Goal: Check status: Check status

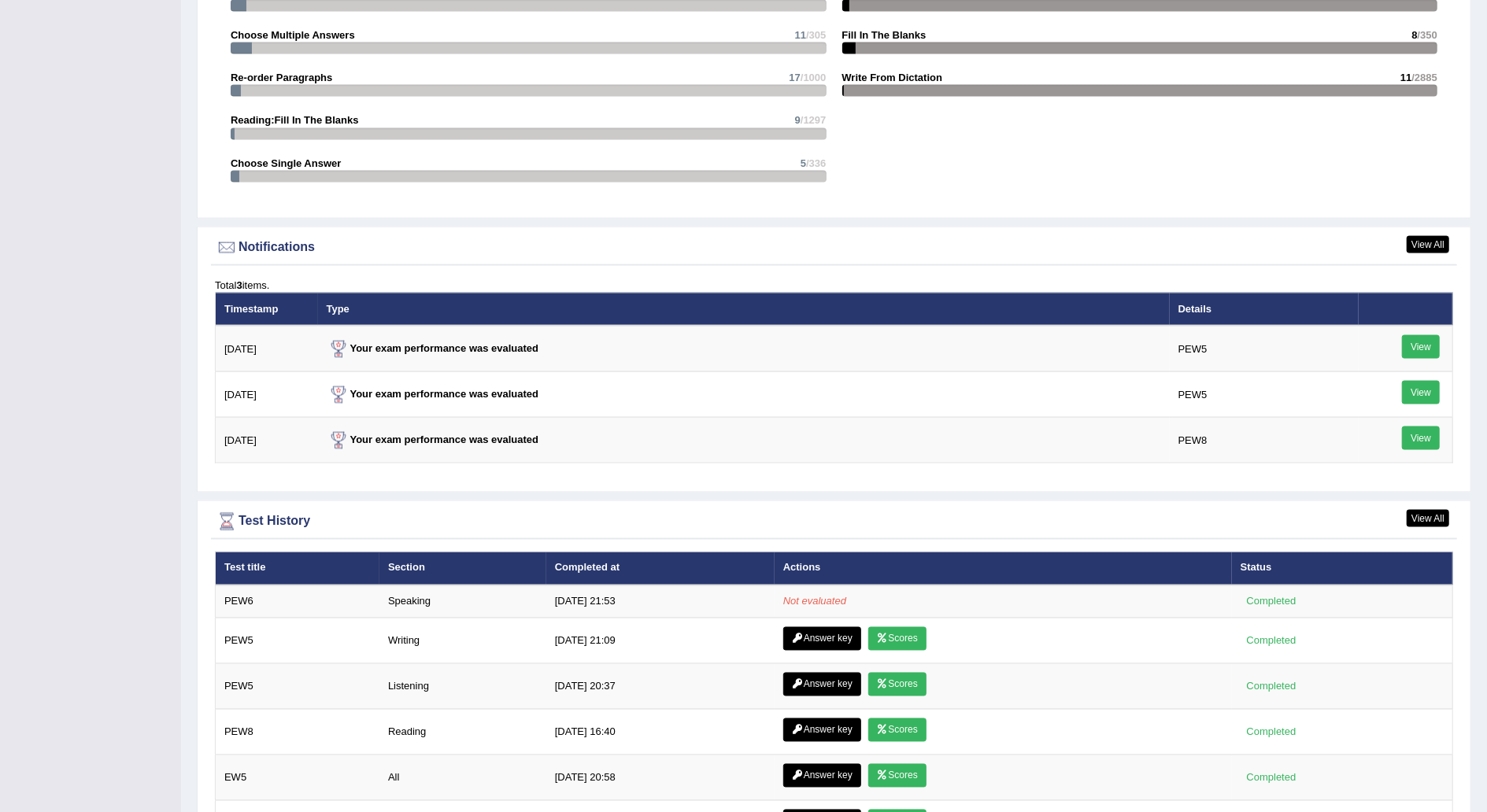
scroll to position [1701, 0]
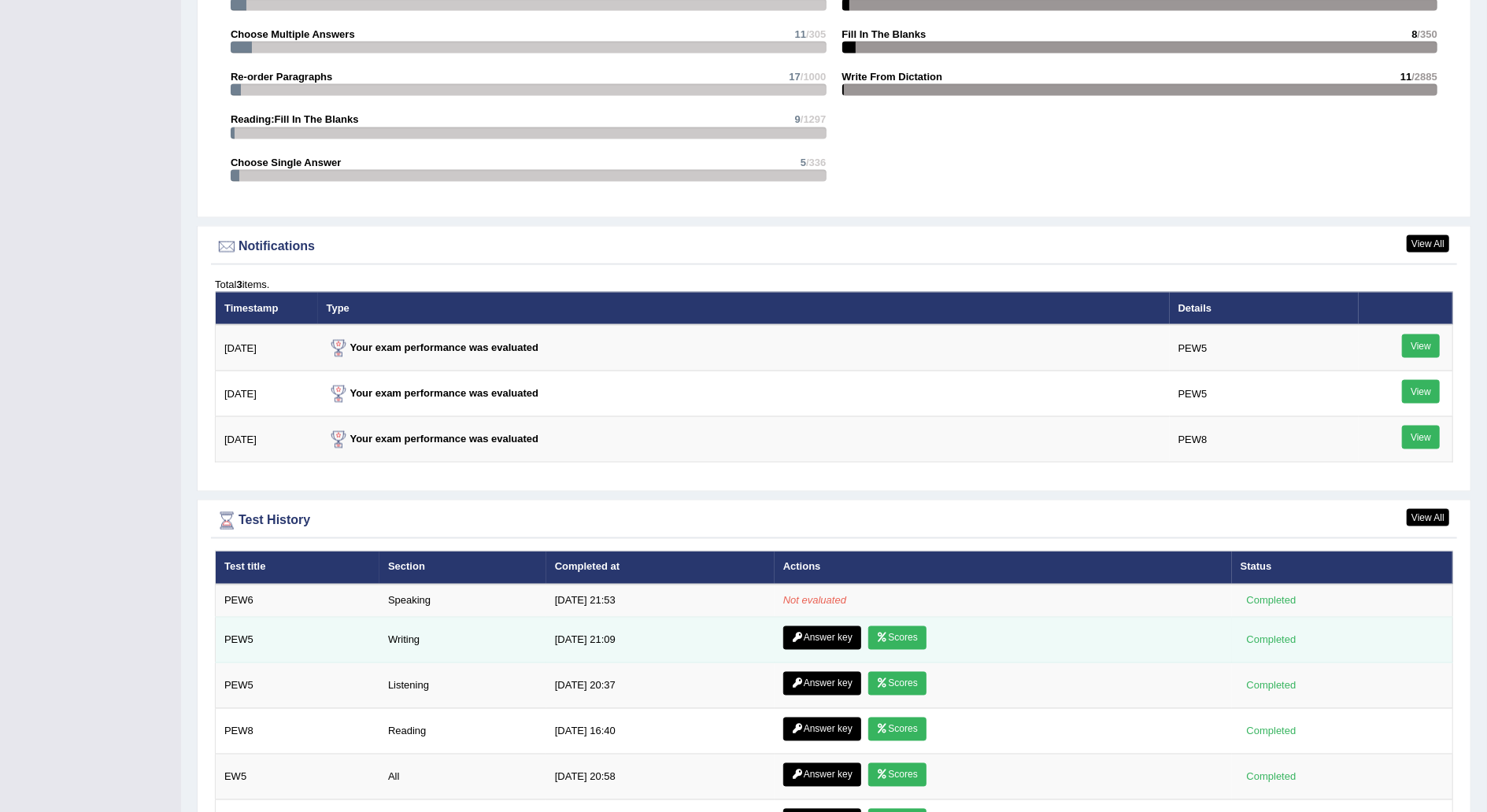
click at [838, 630] on link "Answer key" at bounding box center [823, 638] width 78 height 24
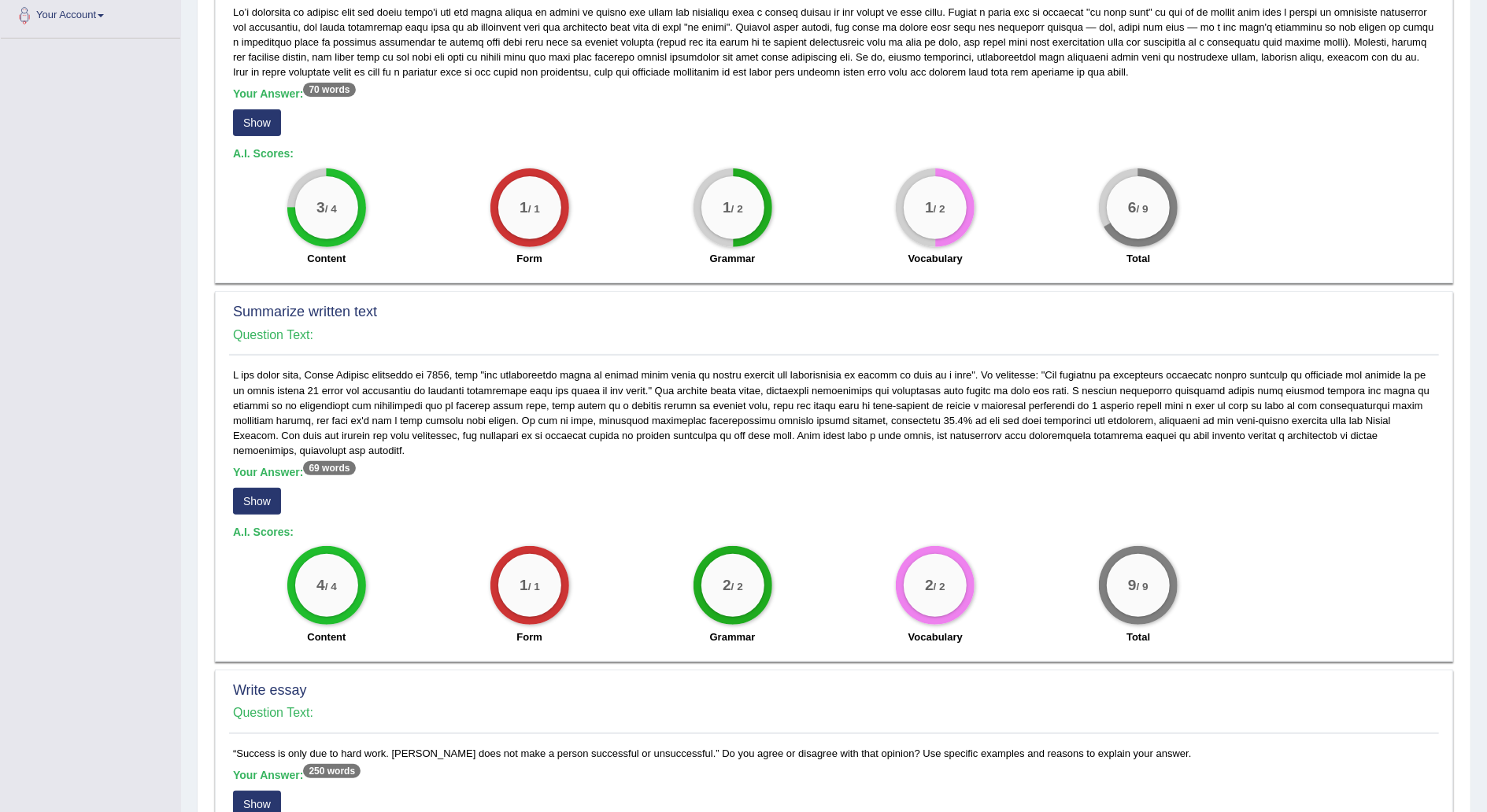
scroll to position [354, 0]
click at [269, 489] on button "Show" at bounding box center [257, 501] width 48 height 27
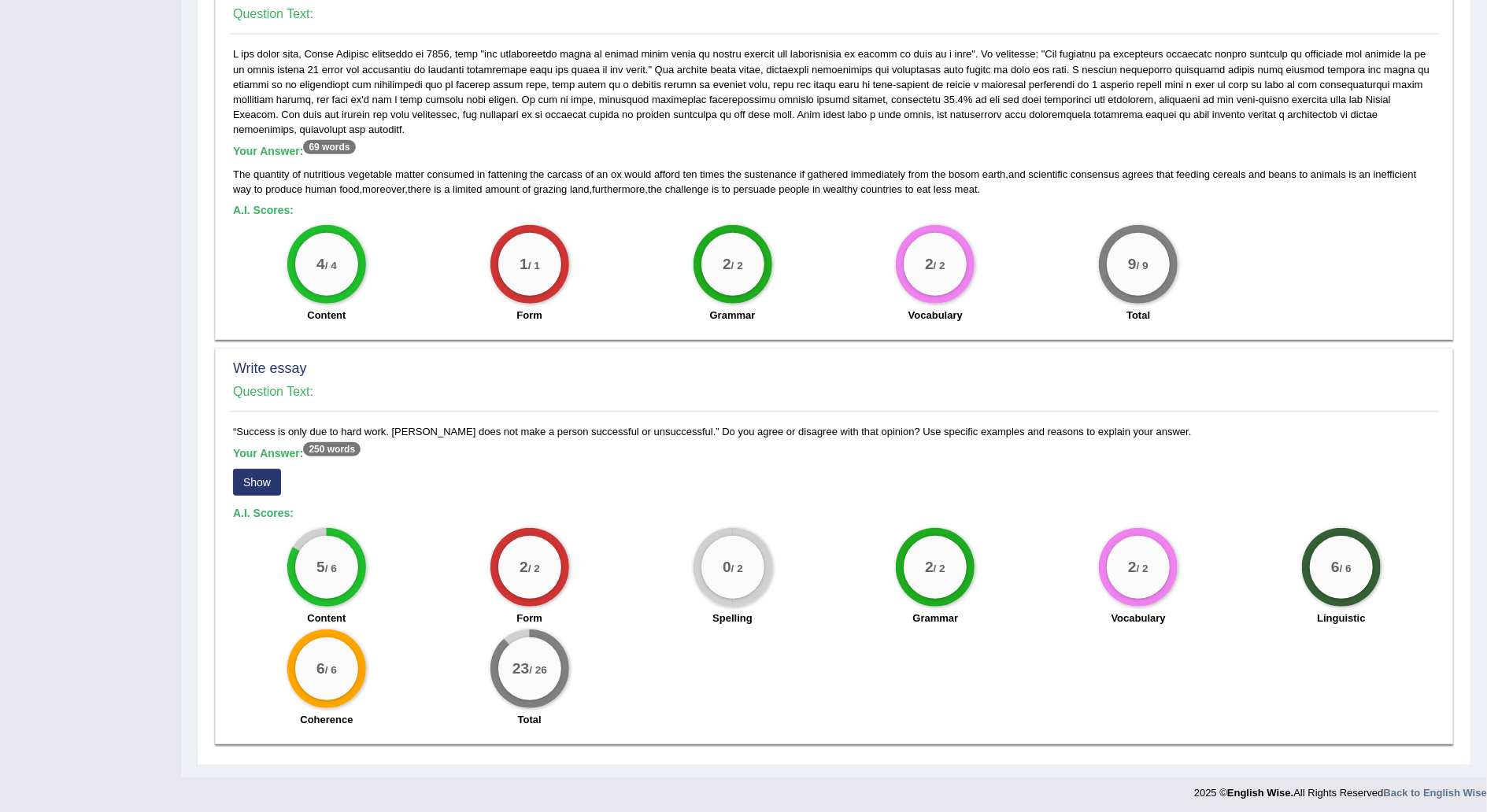
scroll to position [0, 0]
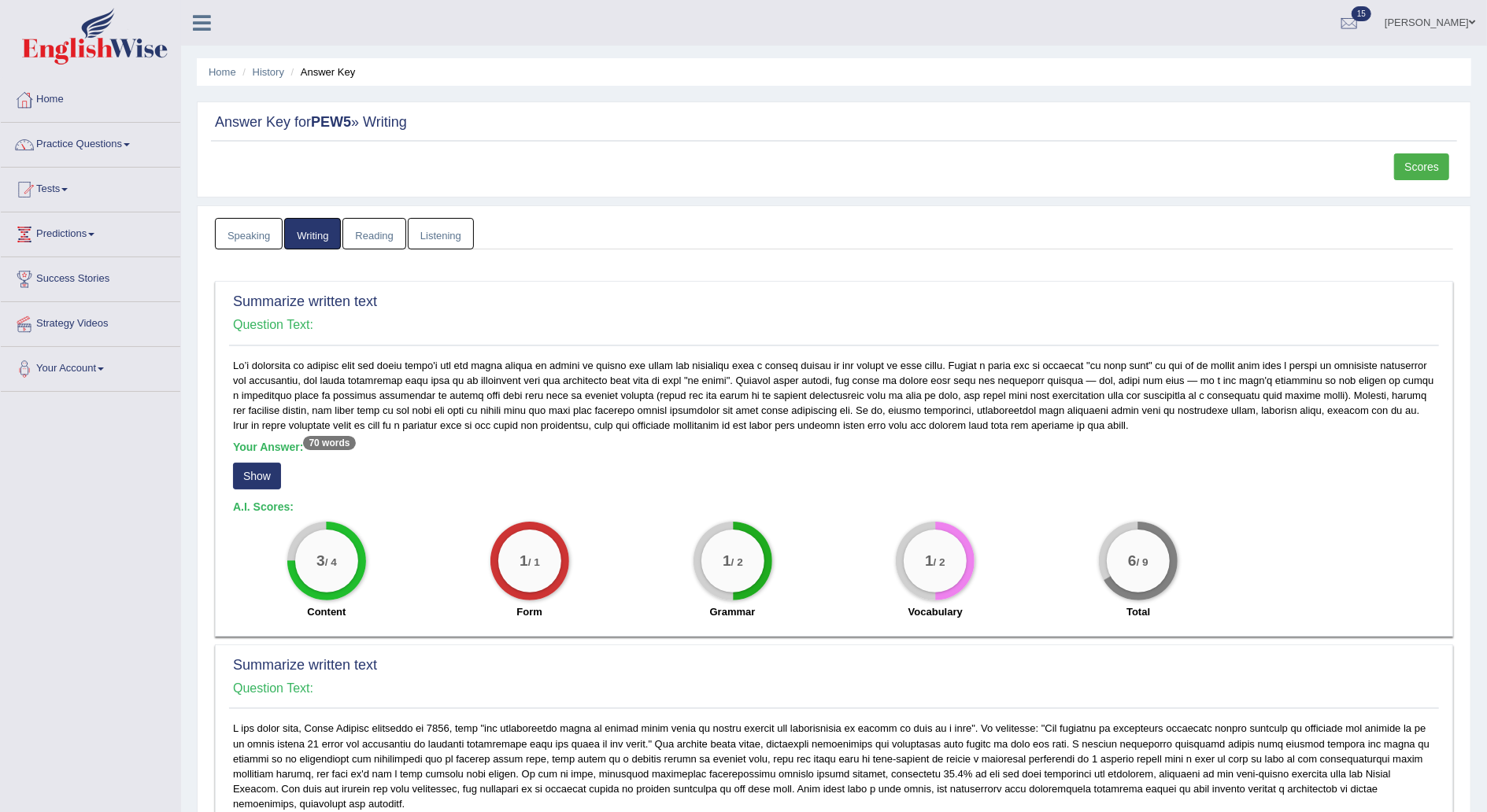
click at [1421, 157] on link "Scores" at bounding box center [1422, 167] width 55 height 27
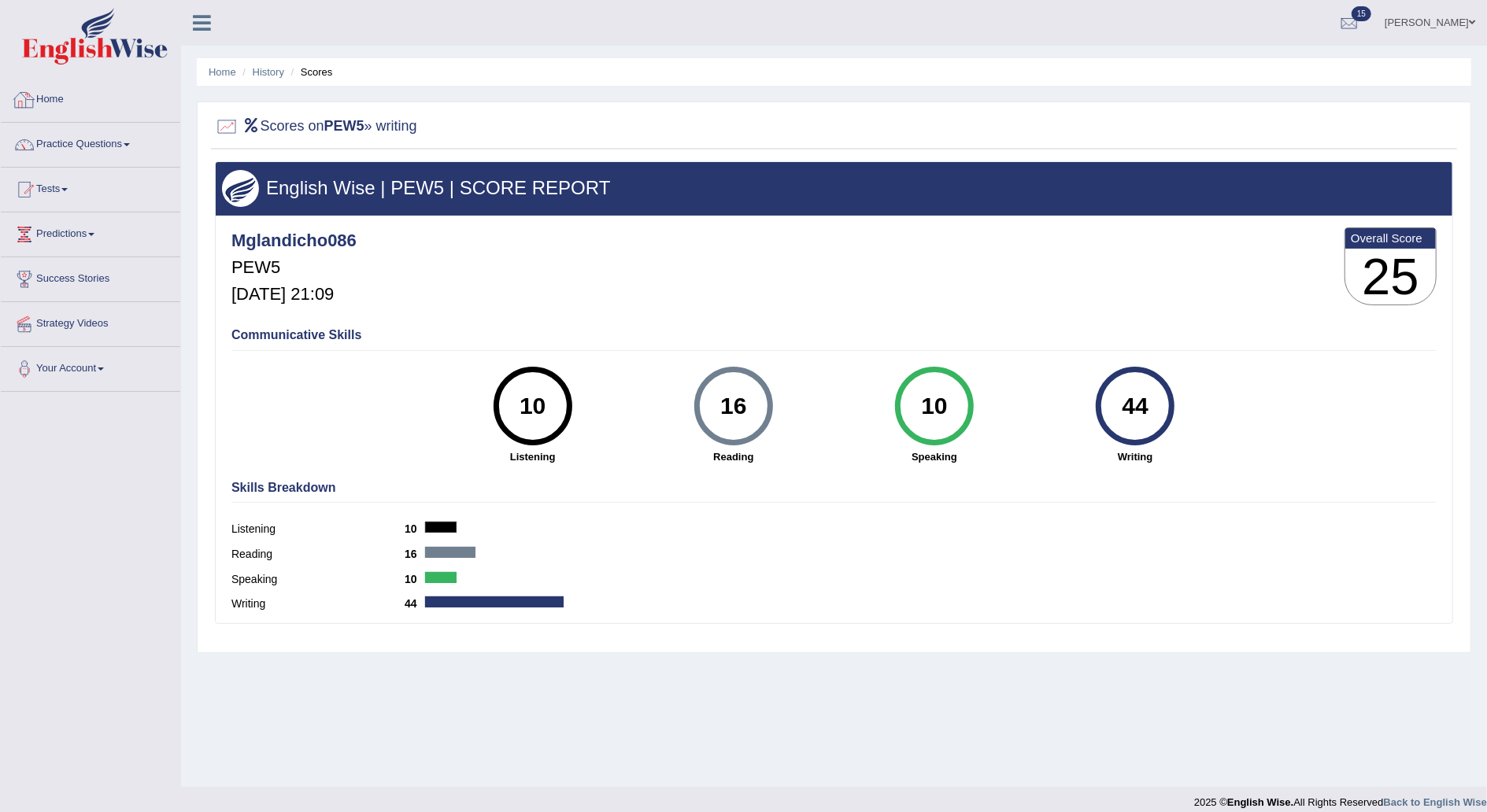
click at [67, 96] on link "Home" at bounding box center [91, 97] width 179 height 39
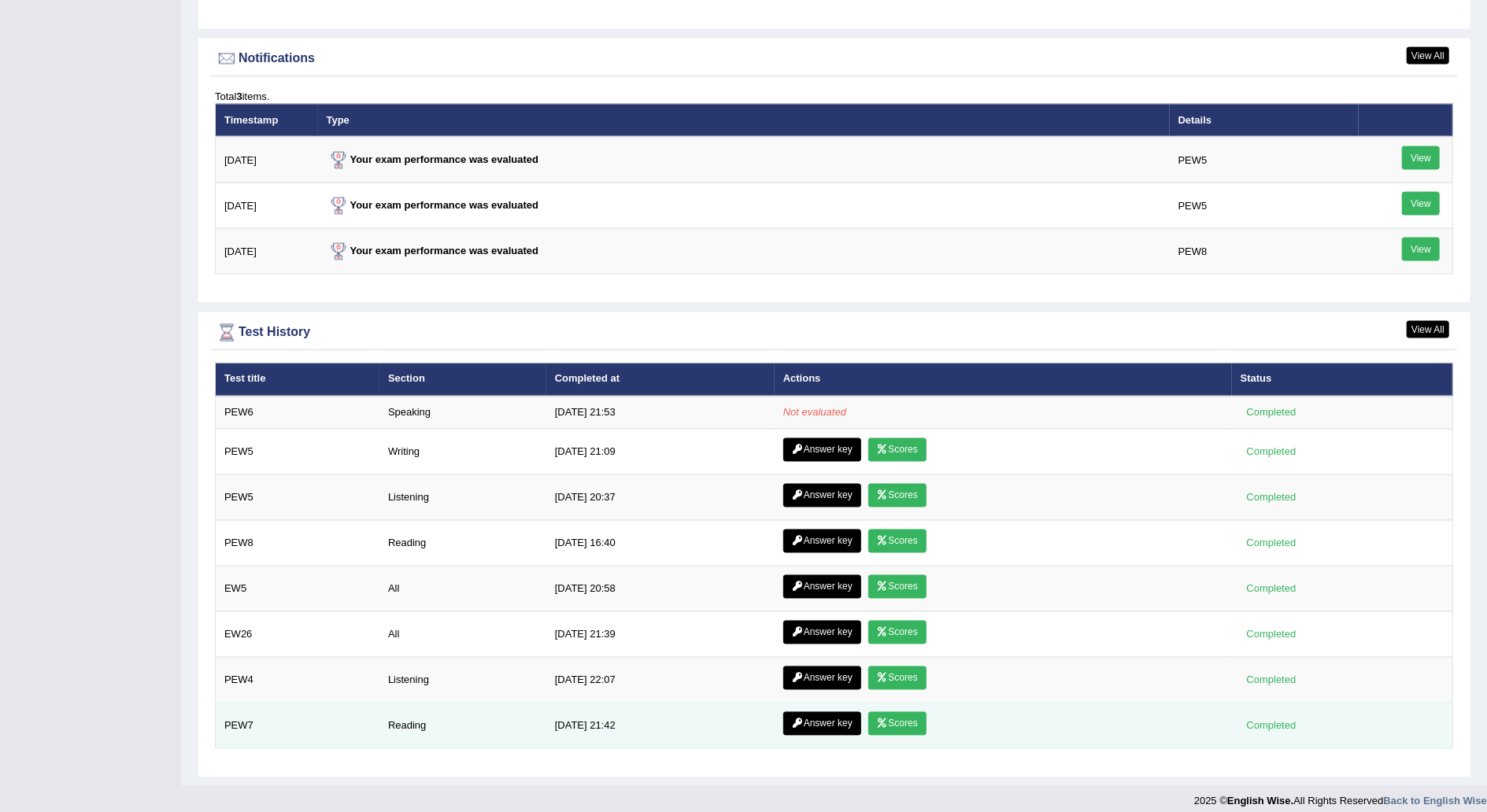
scroll to position [1889, 0]
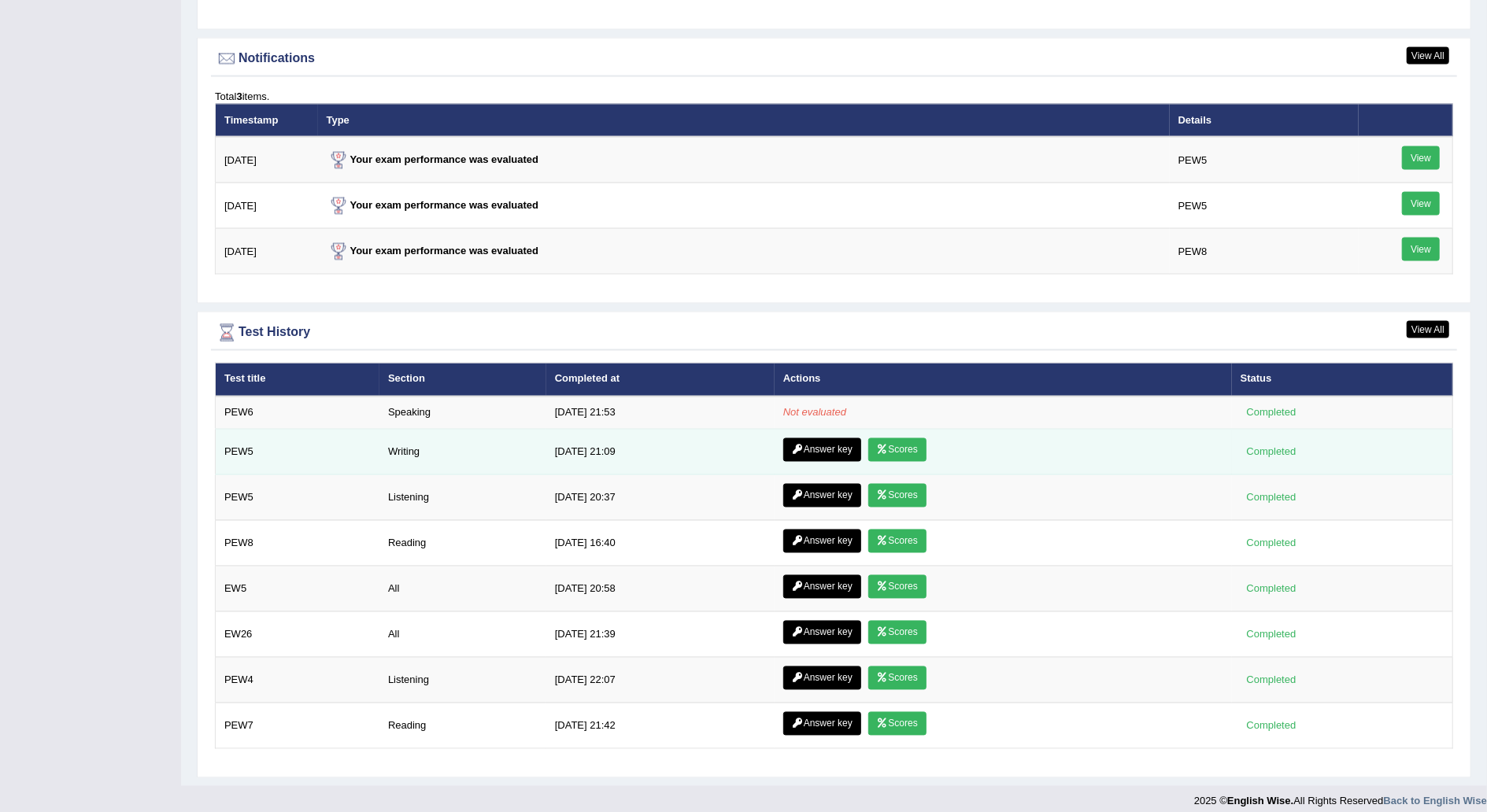
click at [911, 429] on td "Answer key Scores" at bounding box center [1003, 452] width 457 height 46
click at [911, 446] on link "Scores" at bounding box center [897, 450] width 58 height 24
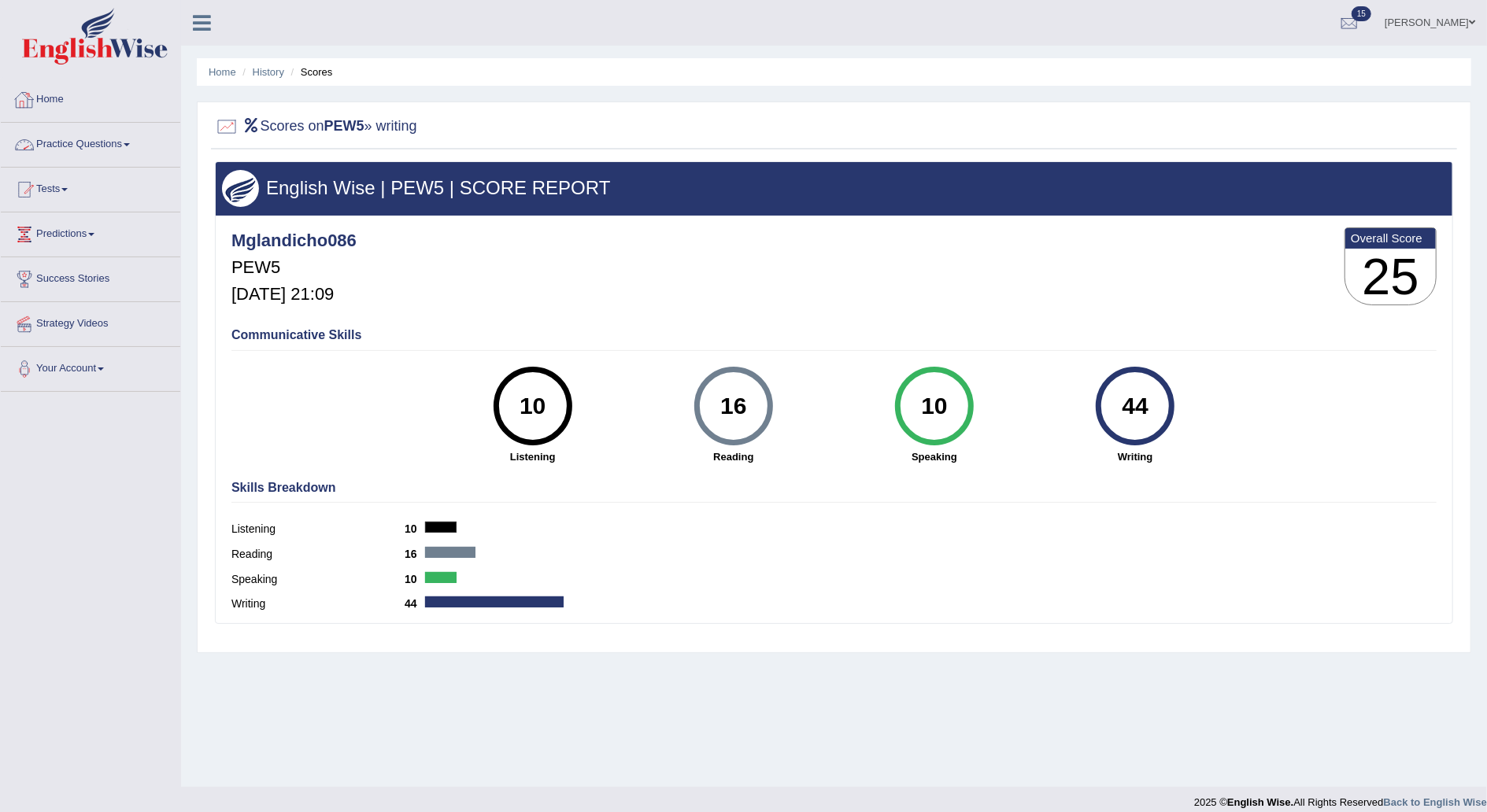
click at [59, 112] on link "Home" at bounding box center [91, 97] width 179 height 39
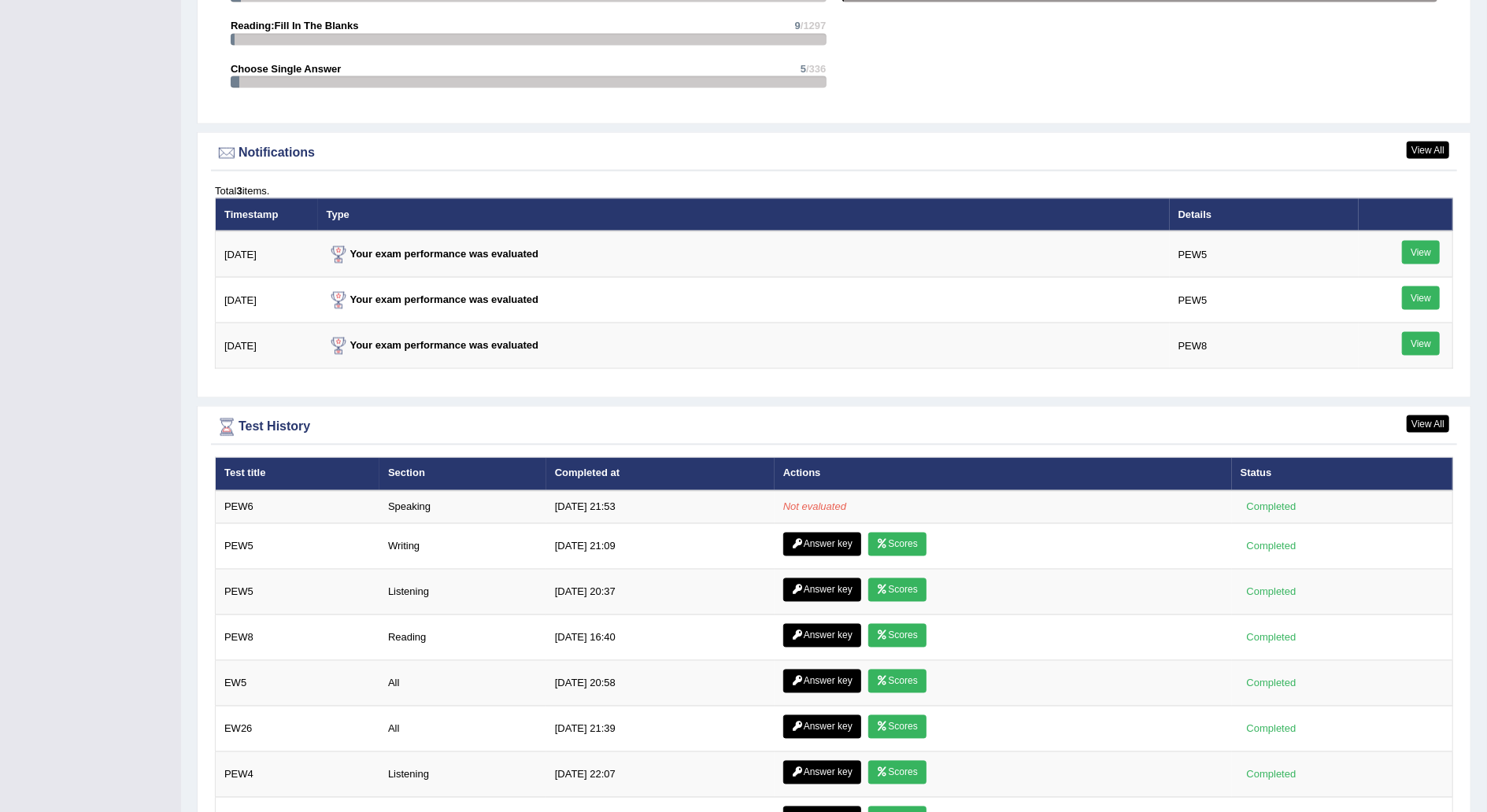
scroll to position [1796, 0]
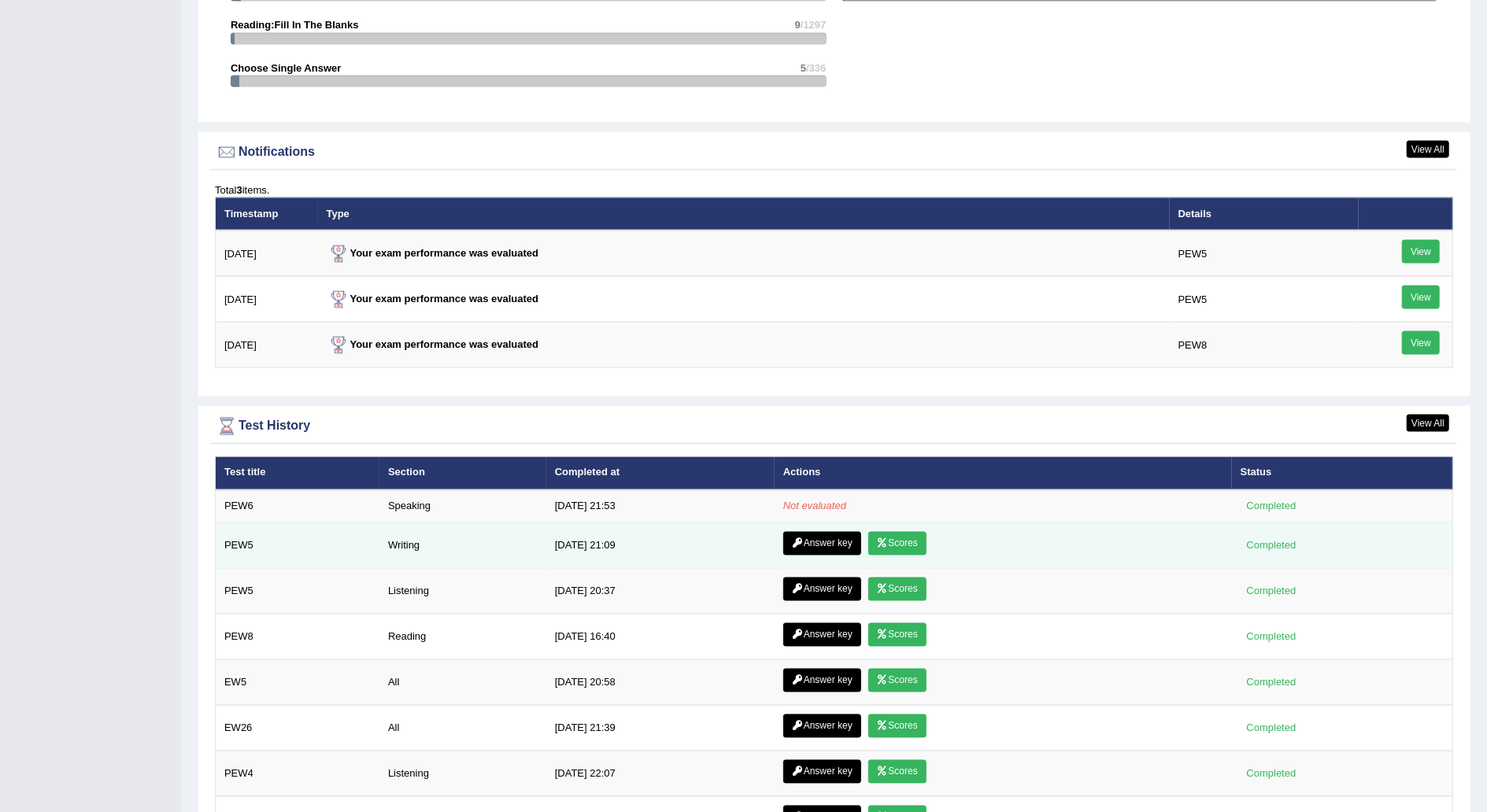
click at [904, 538] on link "Scores" at bounding box center [897, 544] width 58 height 24
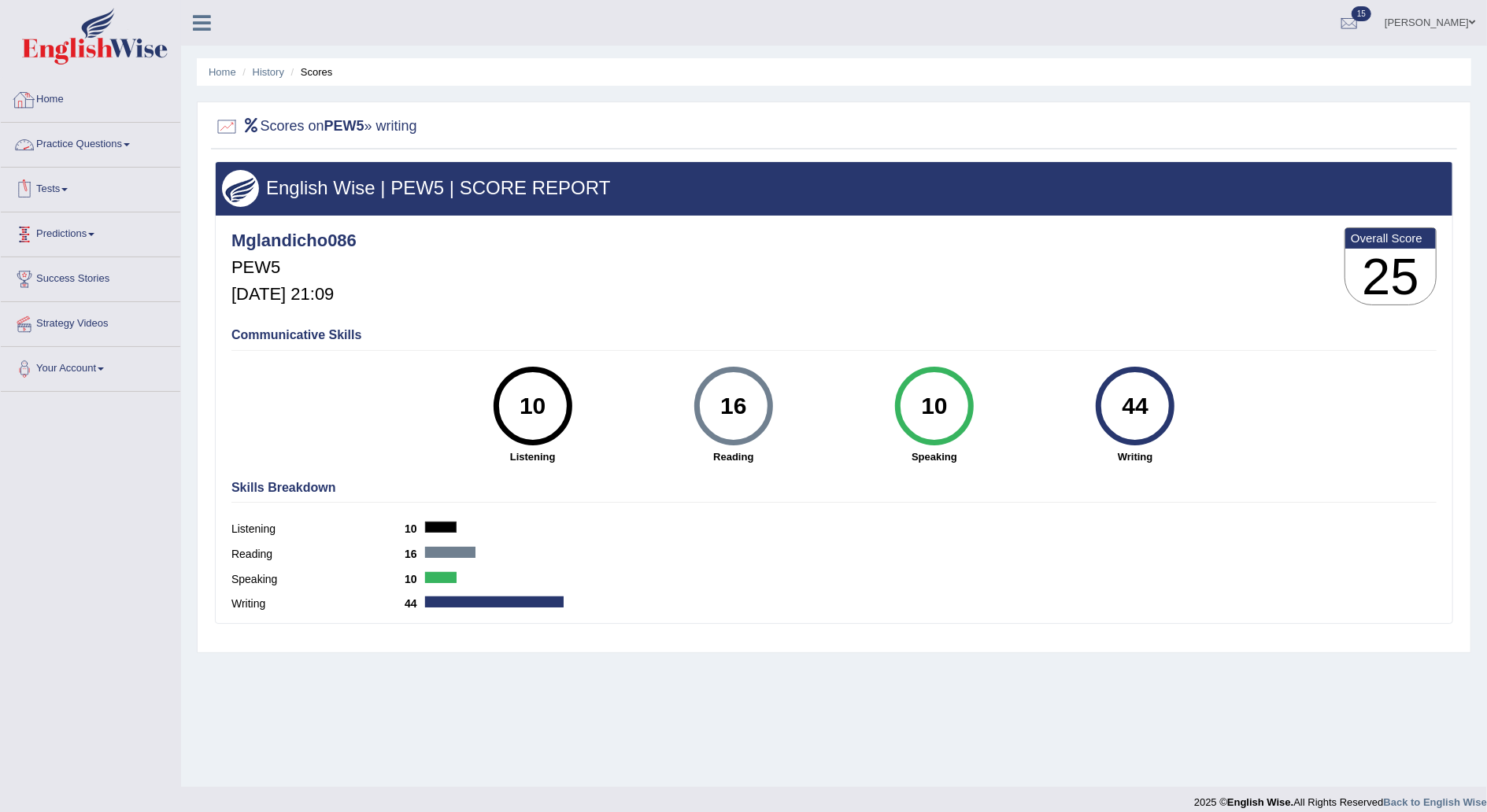
click at [46, 109] on link "Home" at bounding box center [91, 97] width 179 height 39
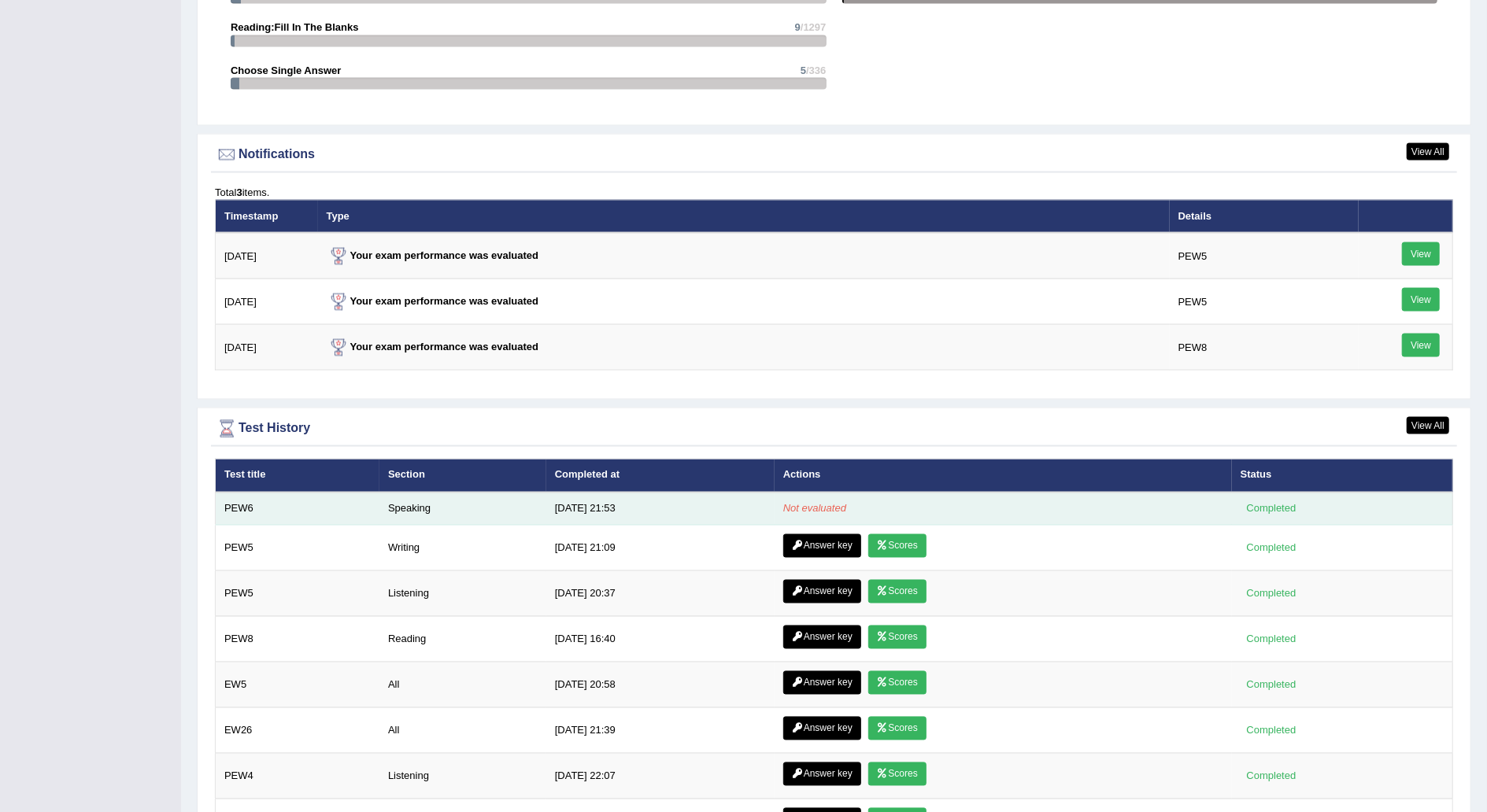
scroll to position [1796, 0]
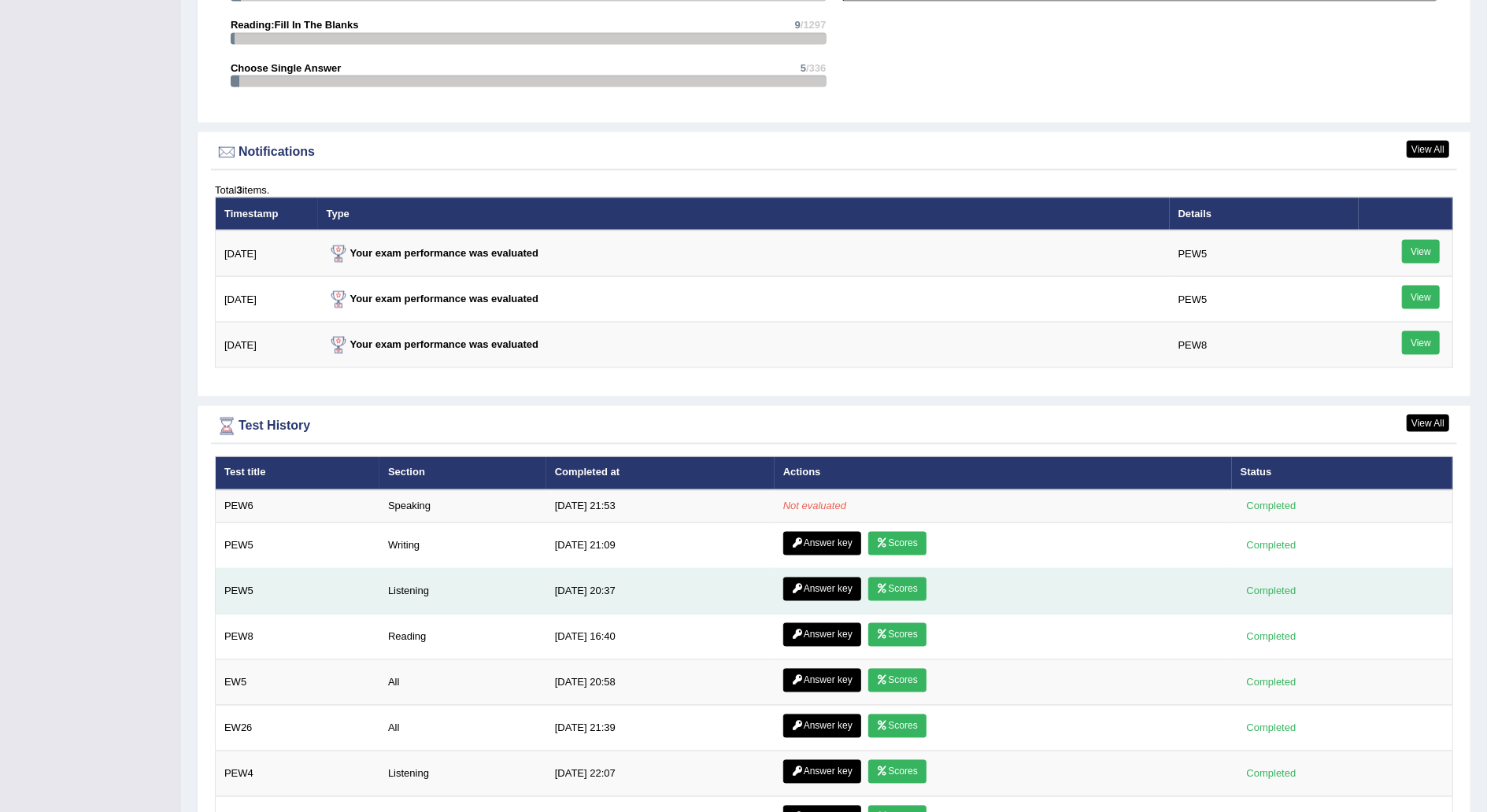
click at [904, 579] on link "Scores" at bounding box center [897, 590] width 58 height 24
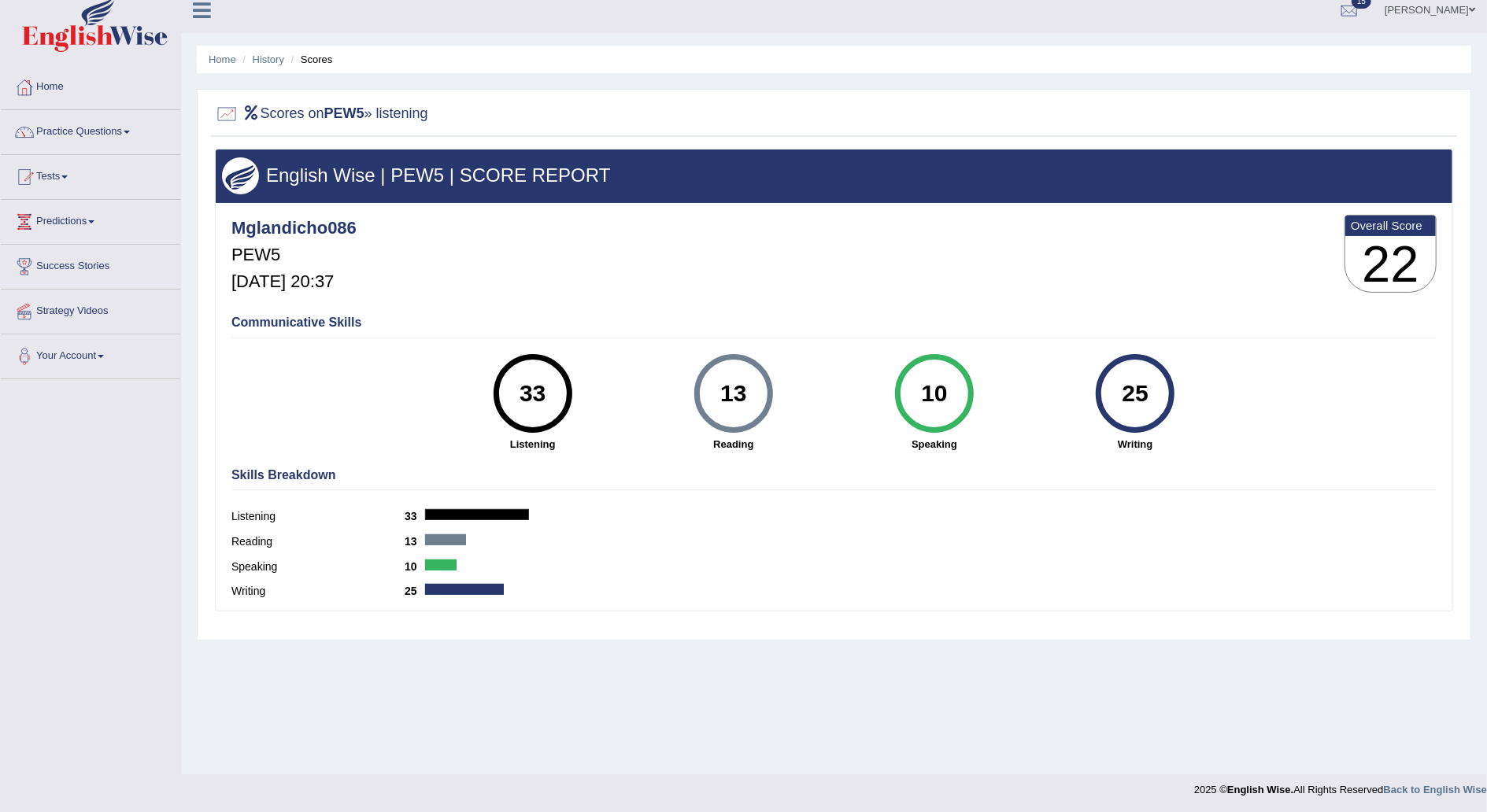
scroll to position [14, 0]
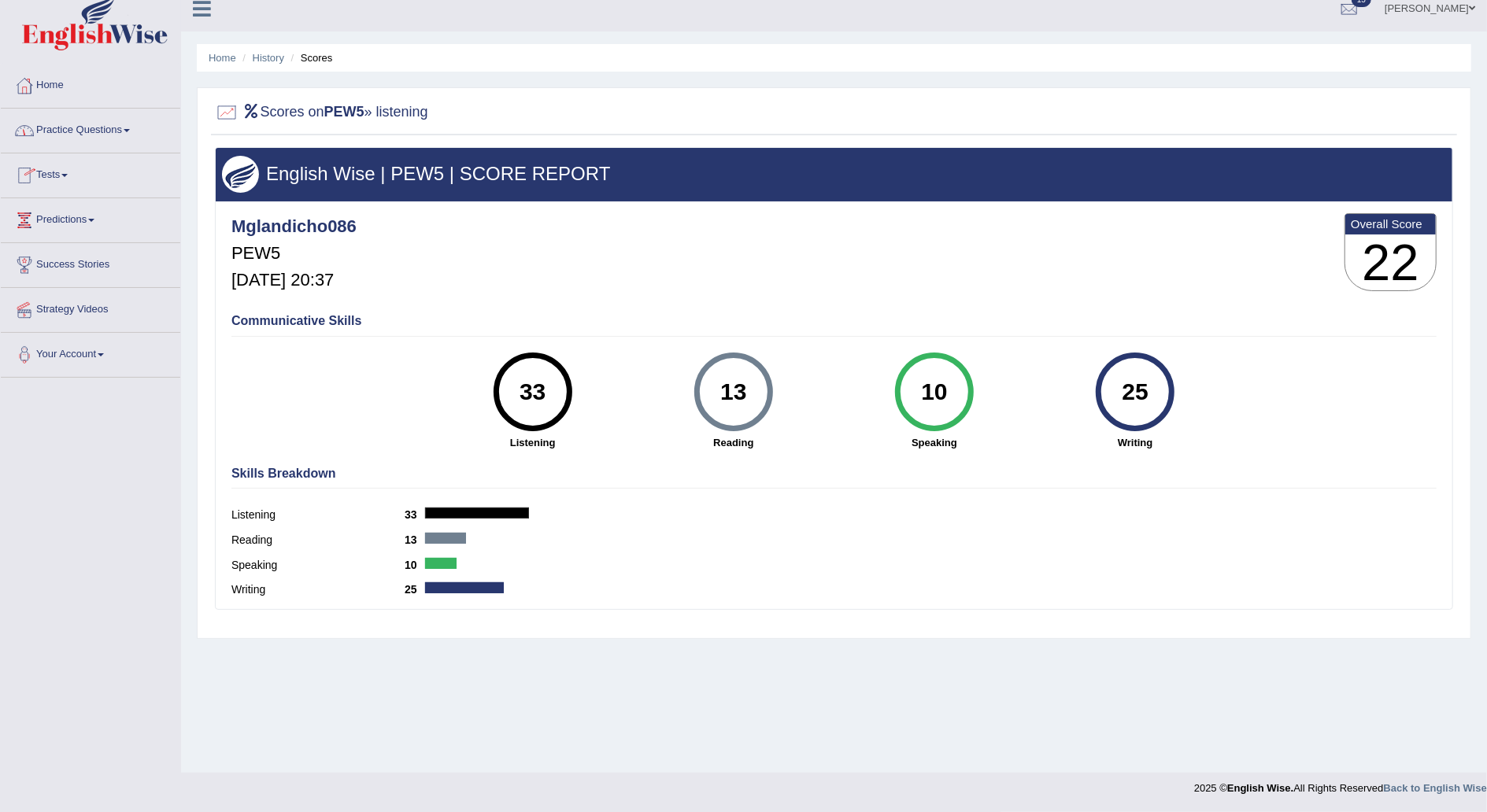
click at [73, 94] on link "Home" at bounding box center [91, 83] width 179 height 39
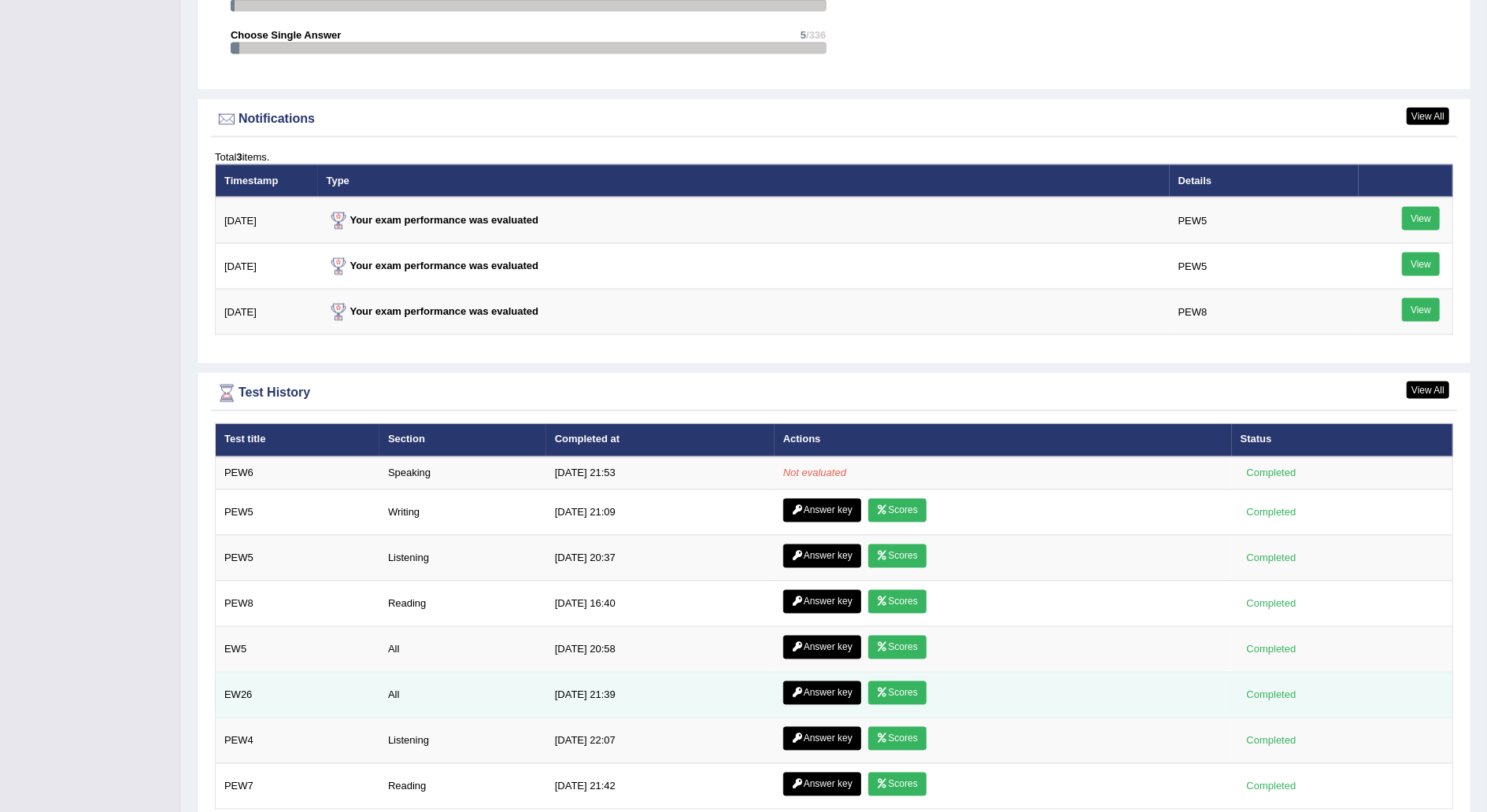
scroll to position [1829, 0]
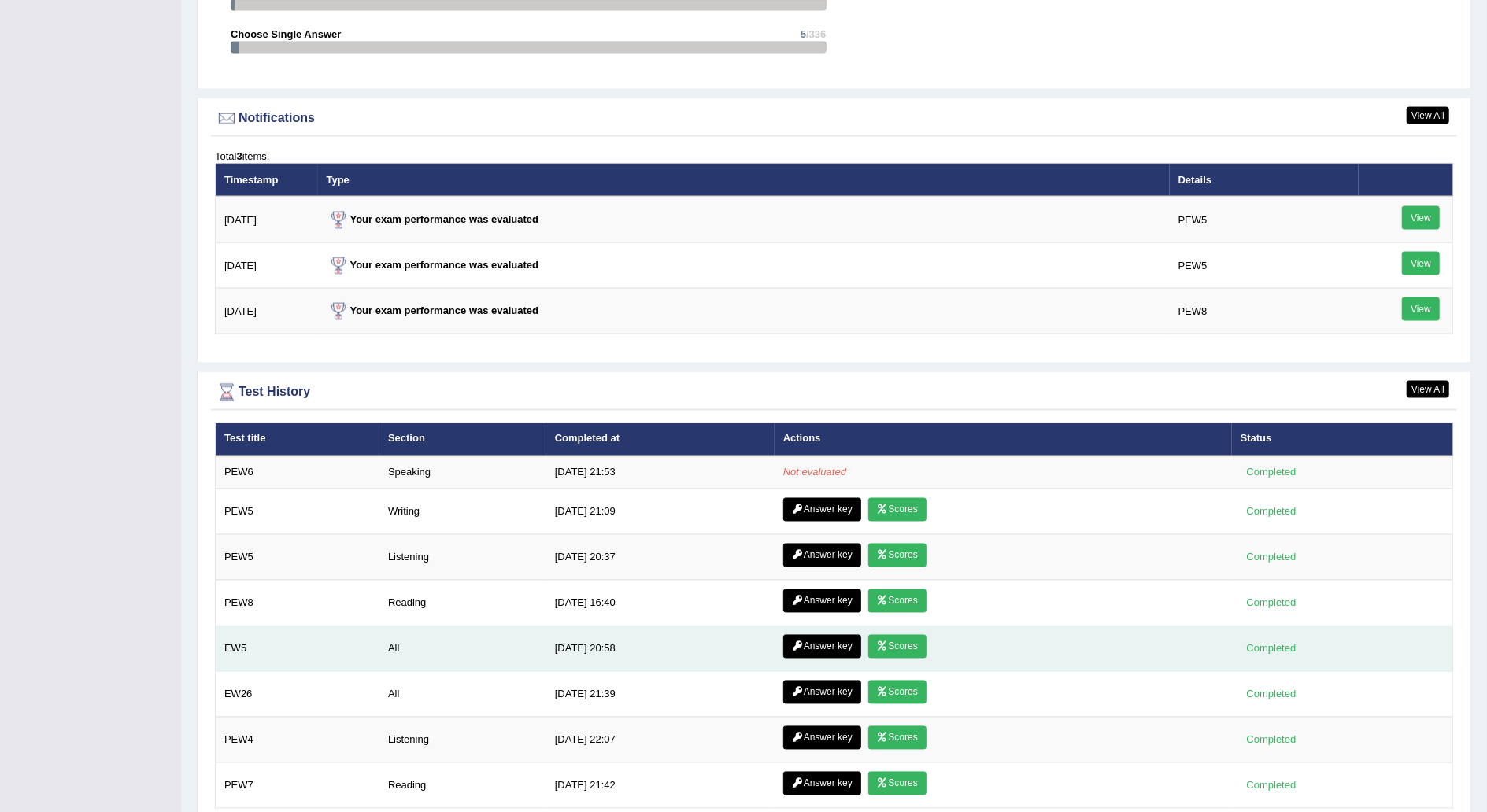
click at [897, 637] on link "Scores" at bounding box center [897, 647] width 58 height 24
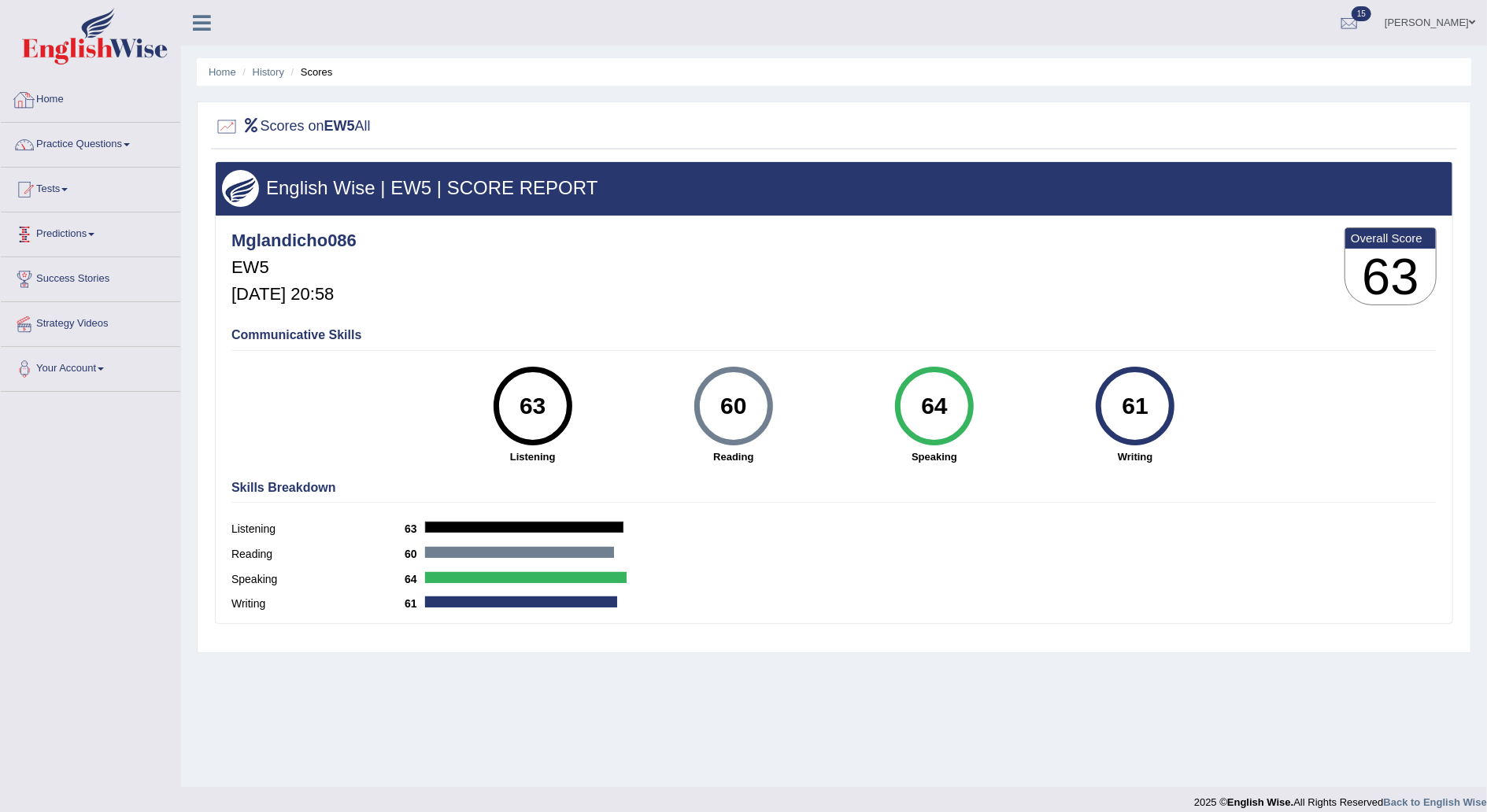
click at [48, 103] on link "Home" at bounding box center [91, 97] width 179 height 39
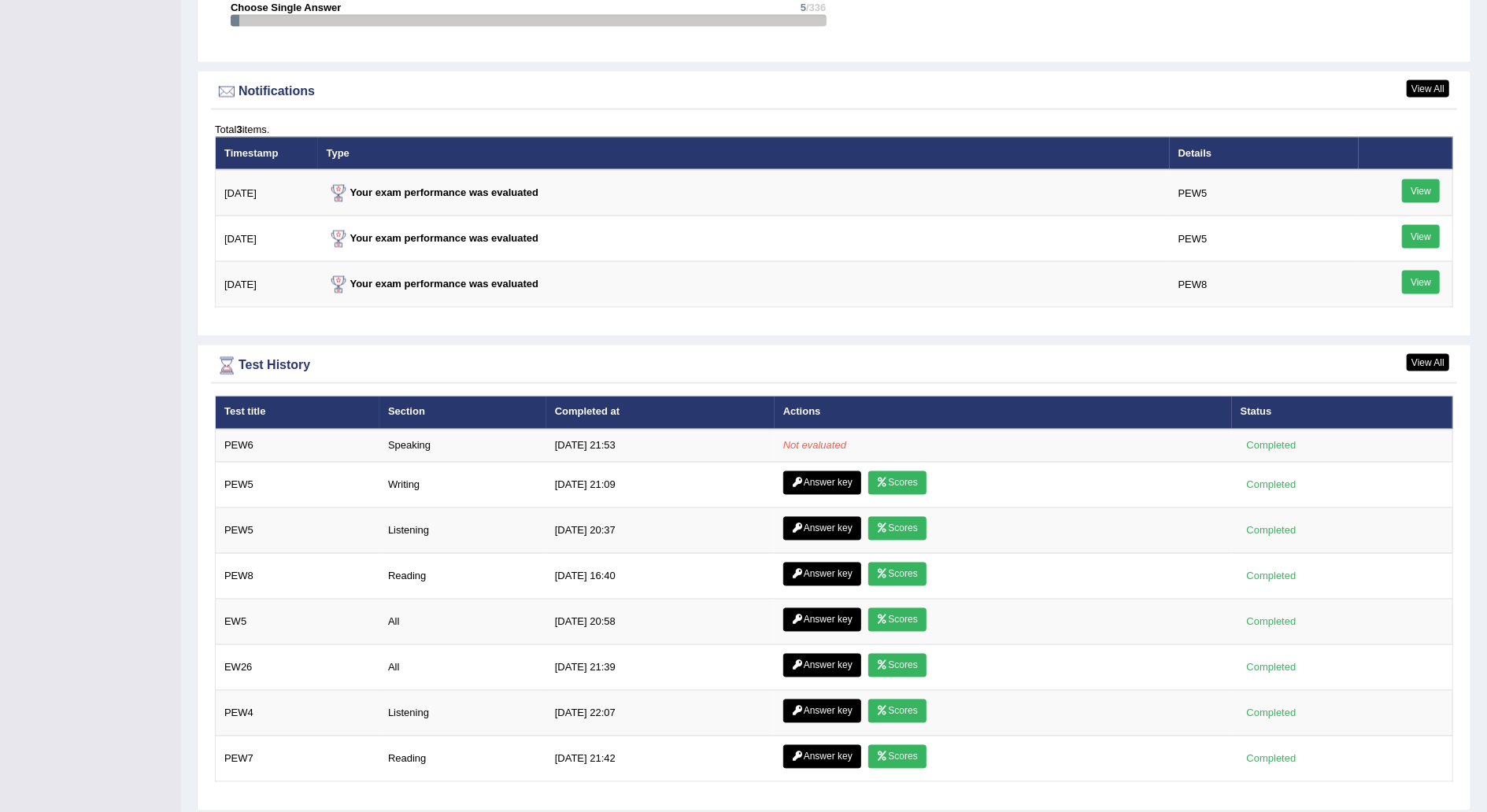
scroll to position [1858, 0]
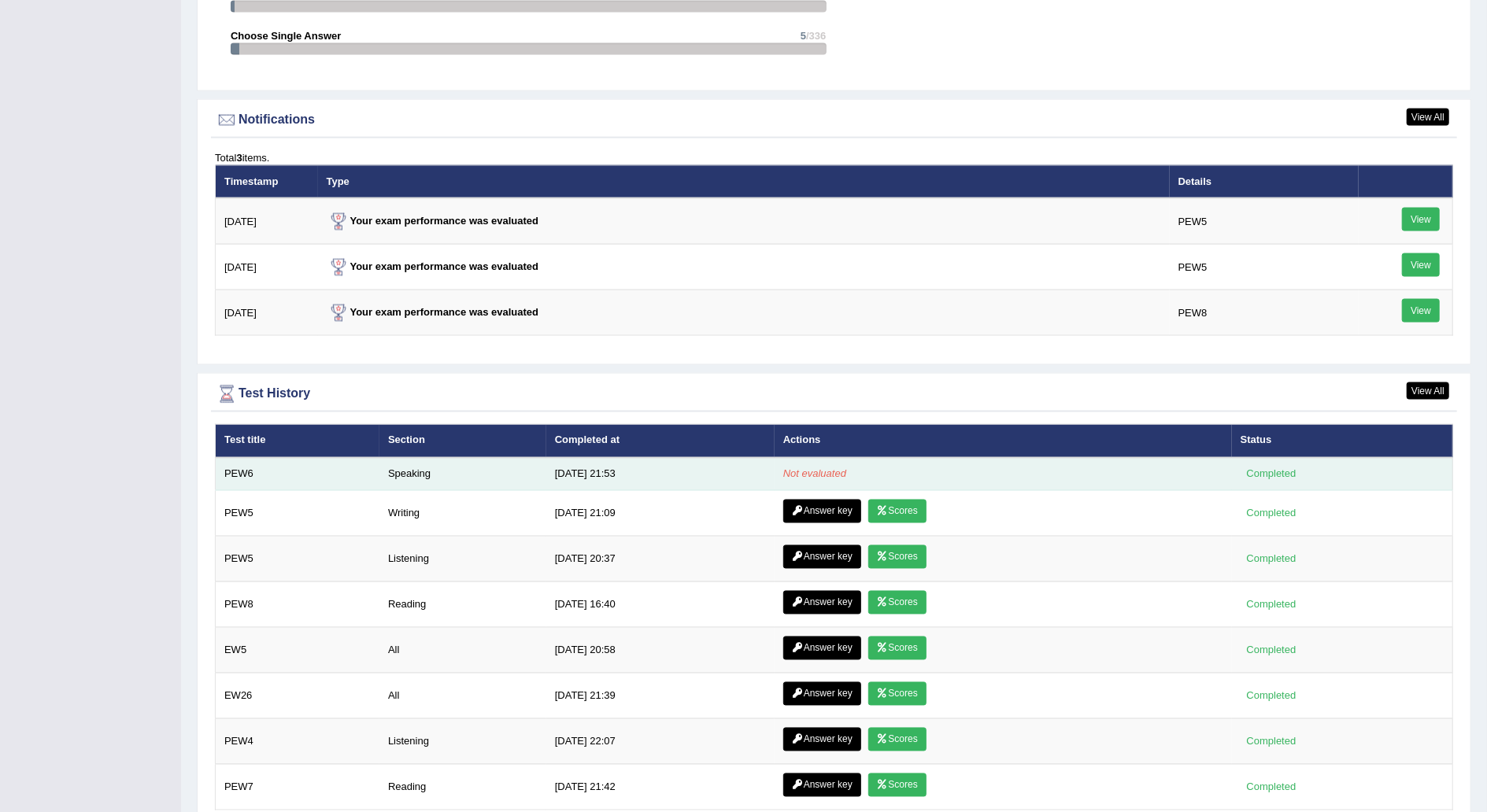
scroll to position [1833, 0]
